Goal: Information Seeking & Learning: Compare options

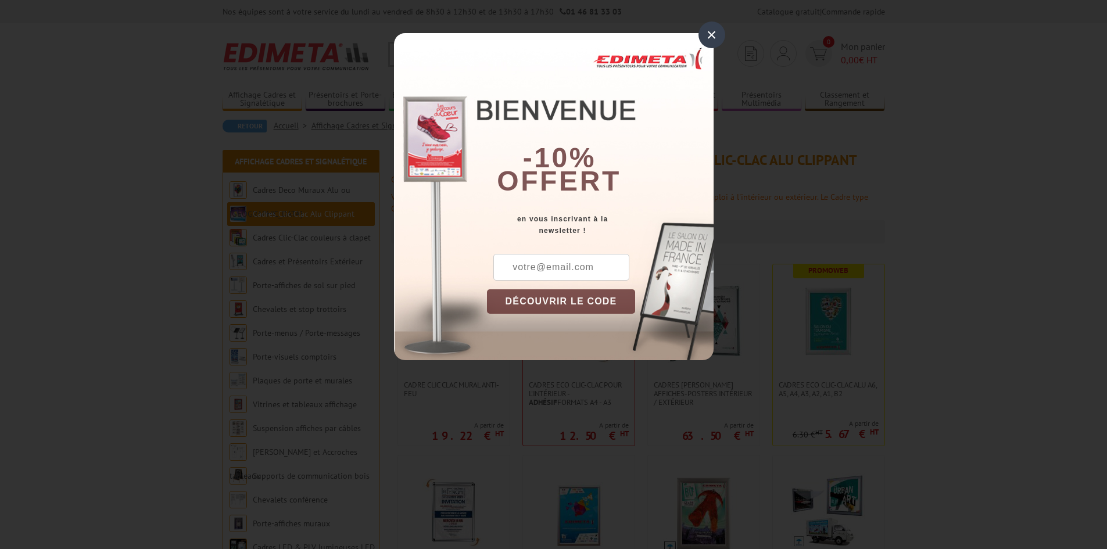
click at [719, 28] on div "×" at bounding box center [712, 35] width 27 height 27
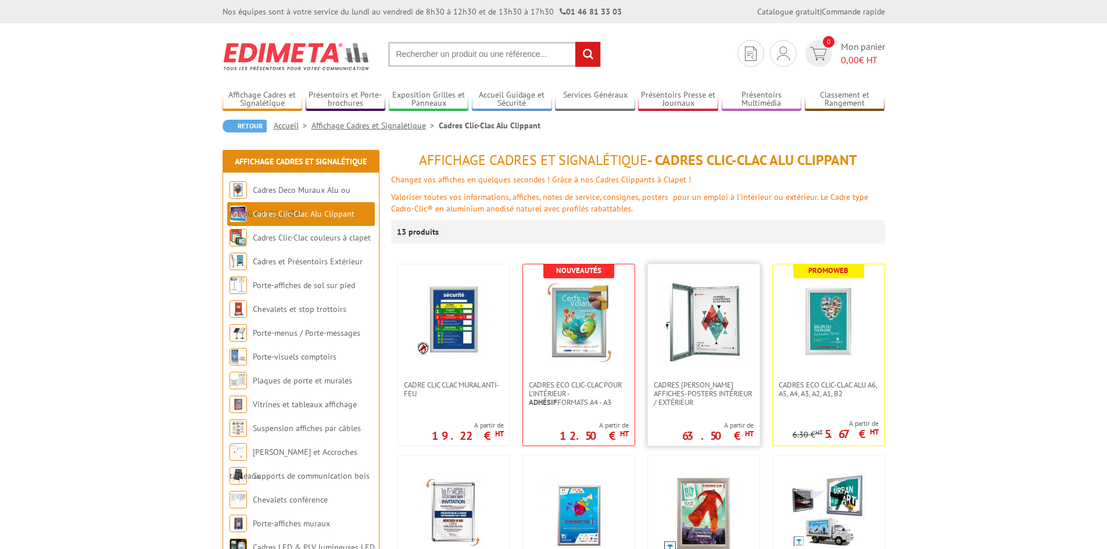
click at [693, 319] on img at bounding box center [703, 322] width 81 height 81
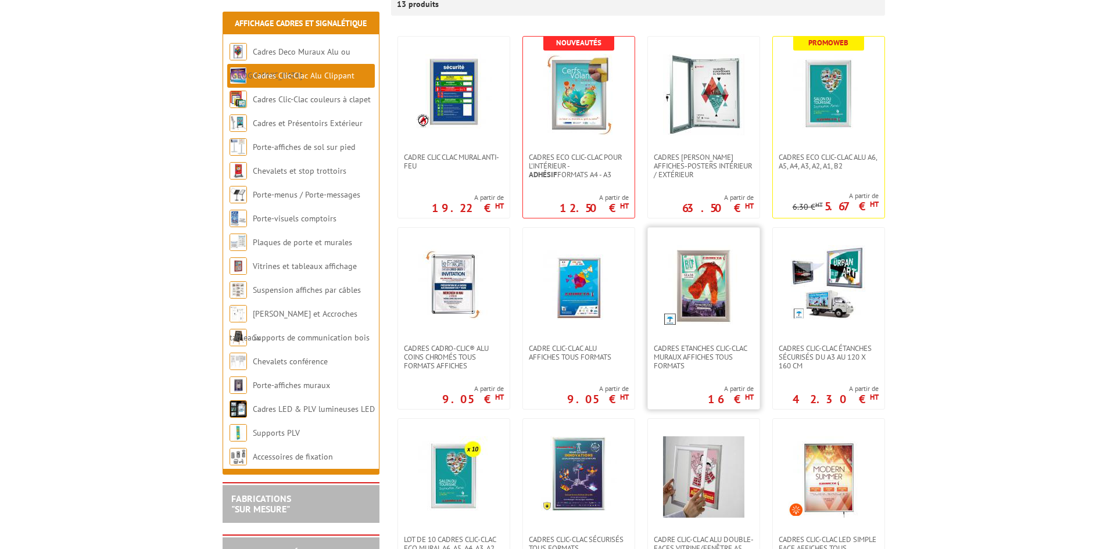
scroll to position [232, 0]
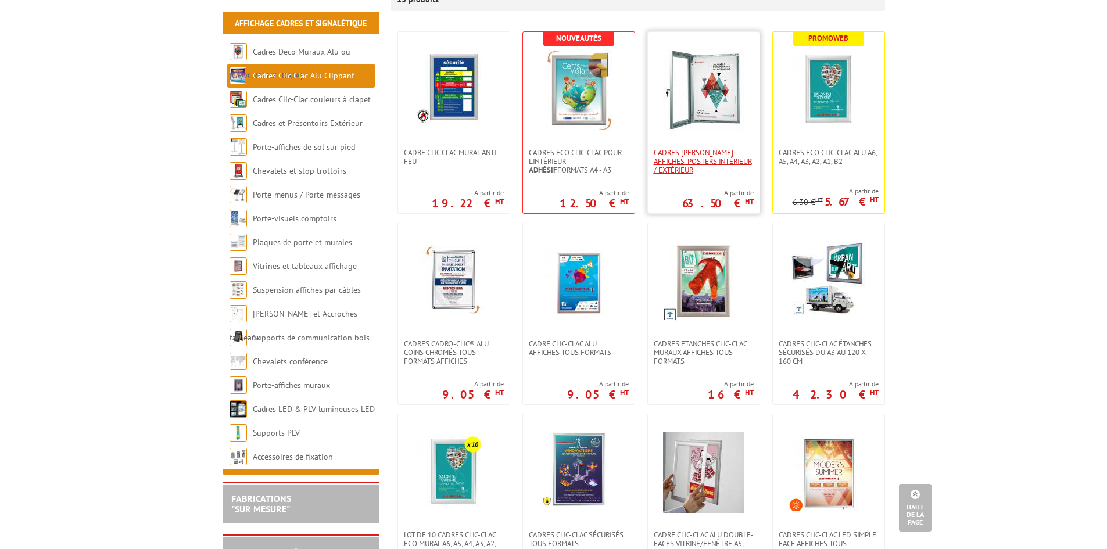
click at [697, 157] on span "Cadres [PERSON_NAME] affiches-posters intérieur / extérieur" at bounding box center [704, 161] width 100 height 26
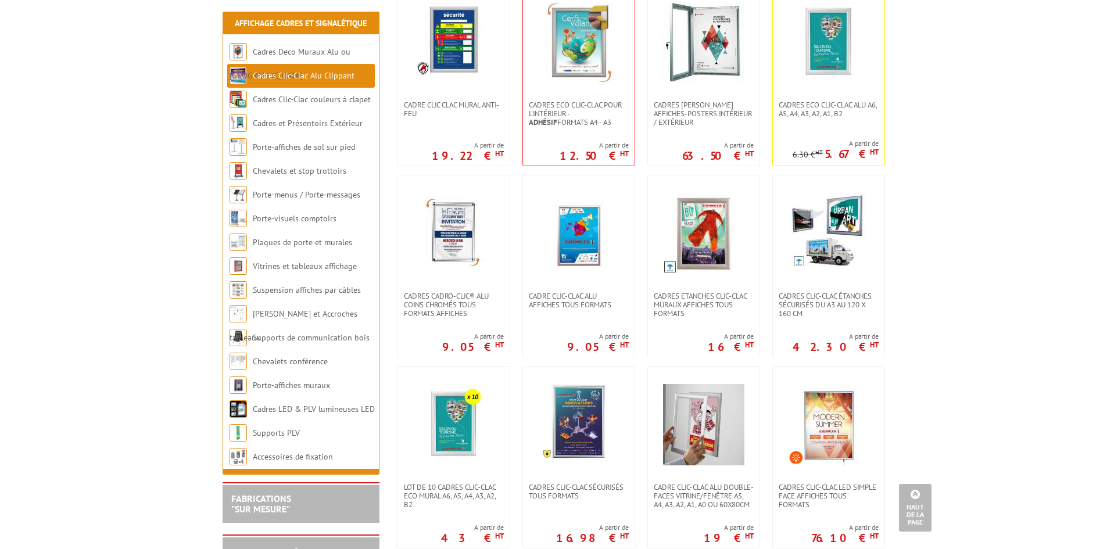
scroll to position [407, 0]
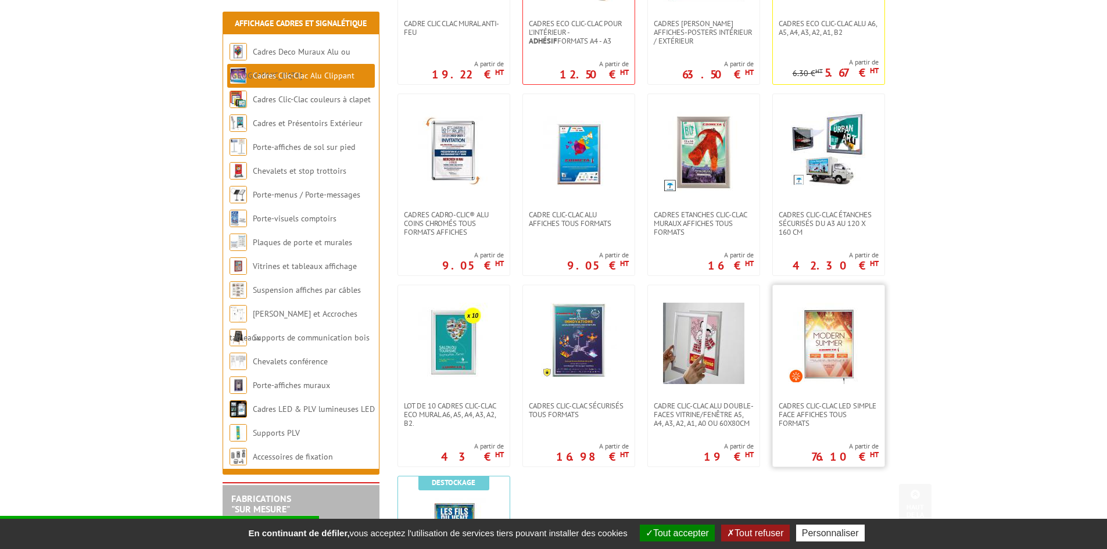
scroll to position [349, 0]
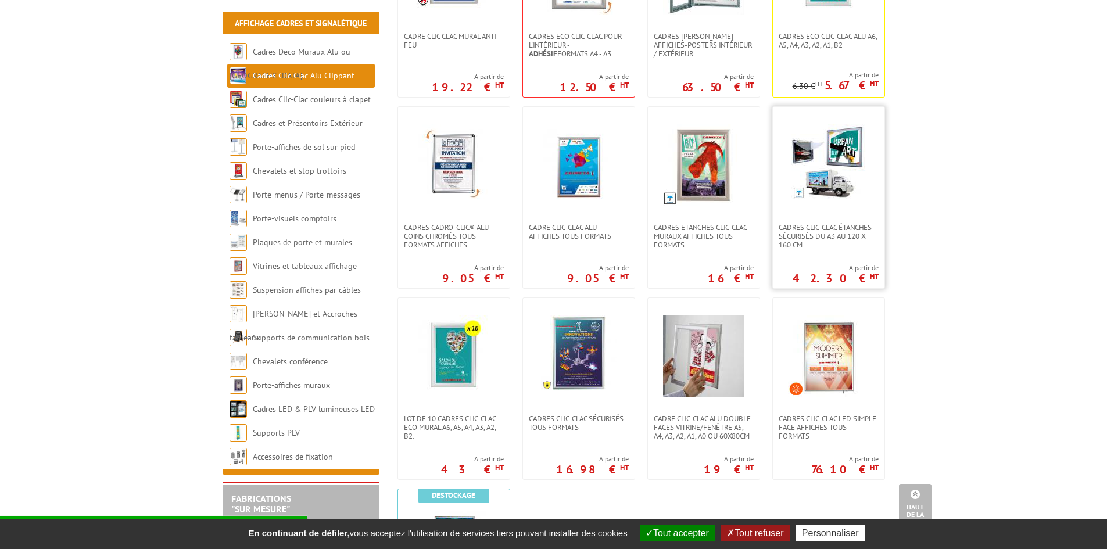
click at [835, 186] on img at bounding box center [829, 162] width 76 height 76
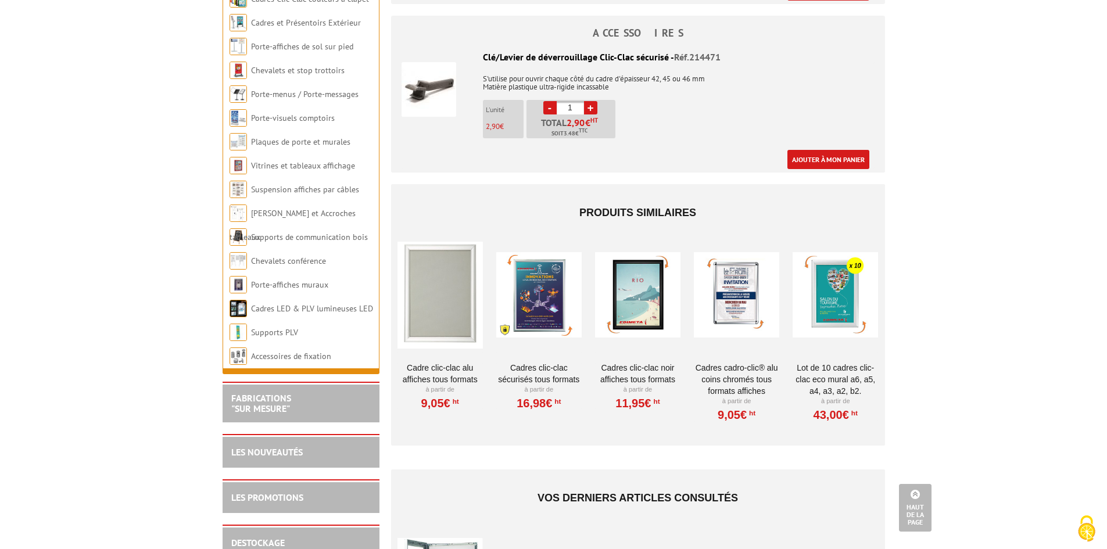
scroll to position [1511, 0]
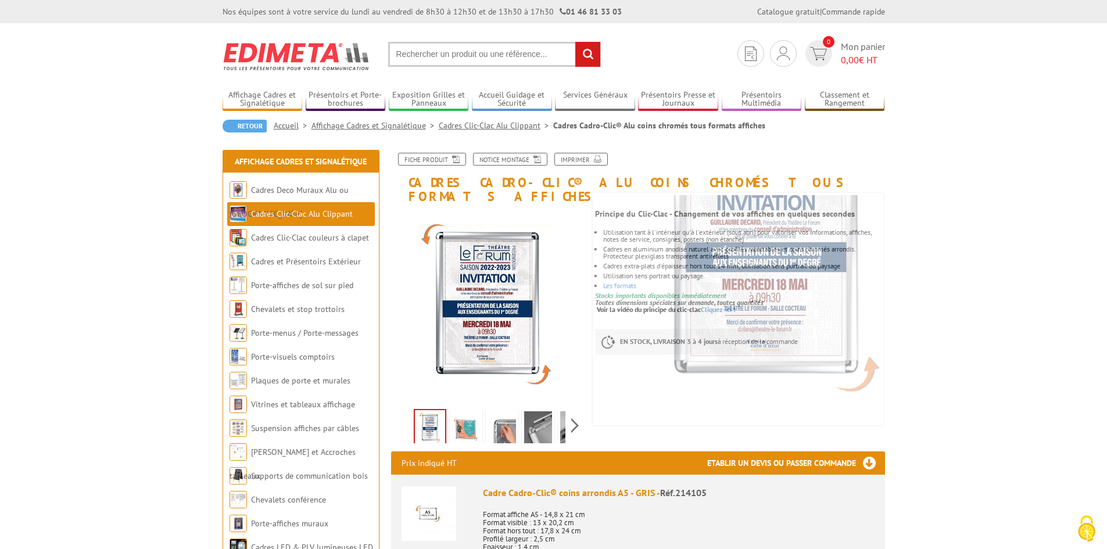
click at [459, 416] on img at bounding box center [466, 429] width 28 height 36
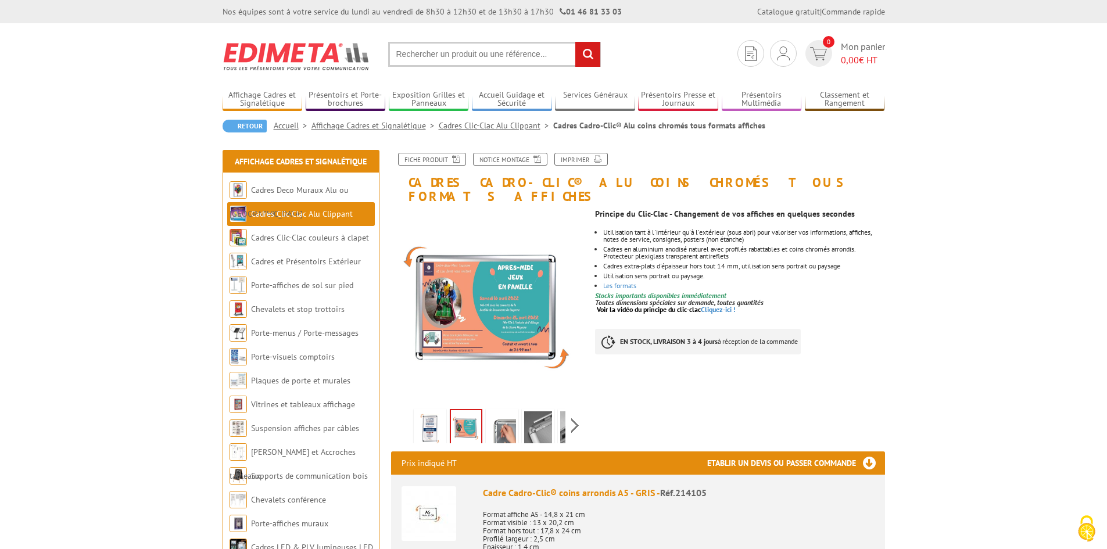
click at [500, 416] on img at bounding box center [502, 429] width 28 height 36
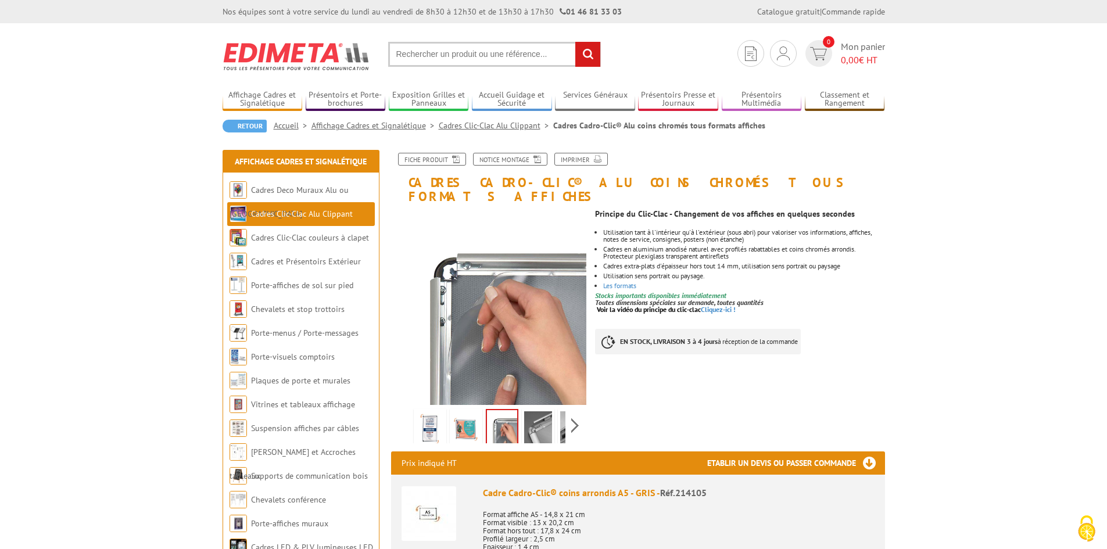
click at [544, 416] on img at bounding box center [538, 429] width 28 height 36
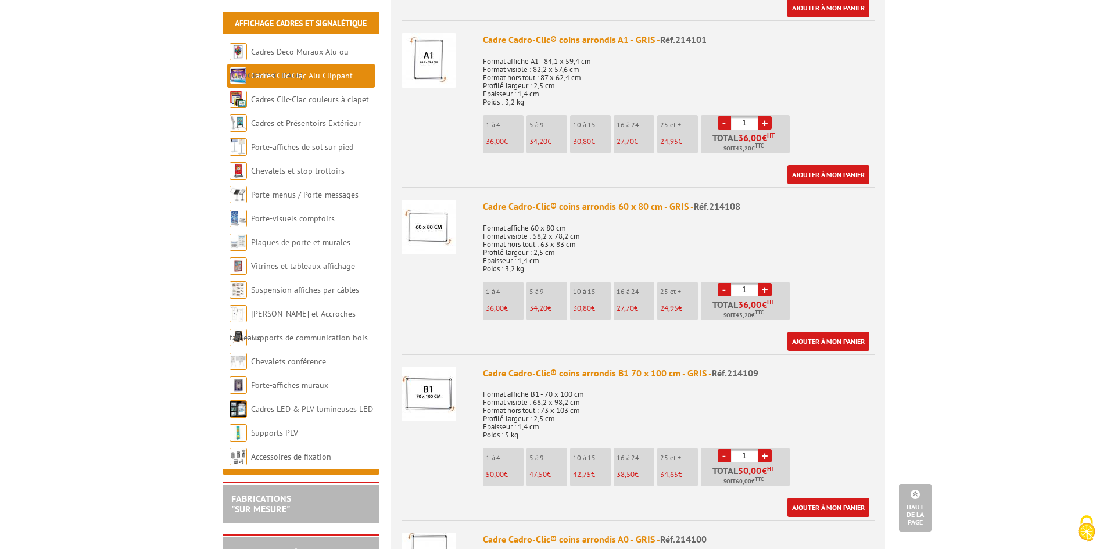
scroll to position [1627, 0]
